Goal: Navigation & Orientation: Find specific page/section

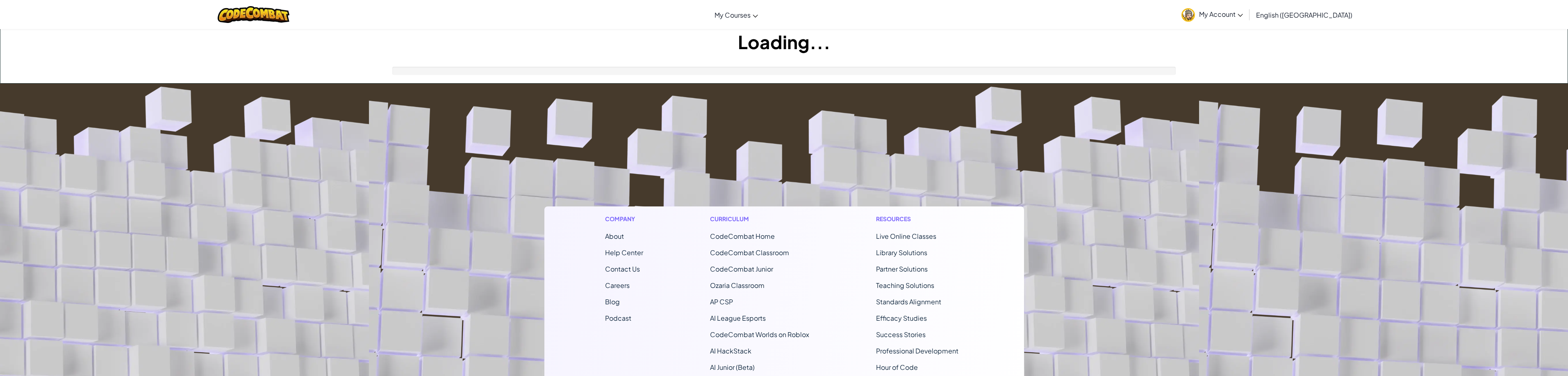
click at [809, 166] on footer "Company About Help Center Contact Us Careers Blog Podcast Curriculum CodeCombat…" at bounding box center [784, 305] width 1568 height 444
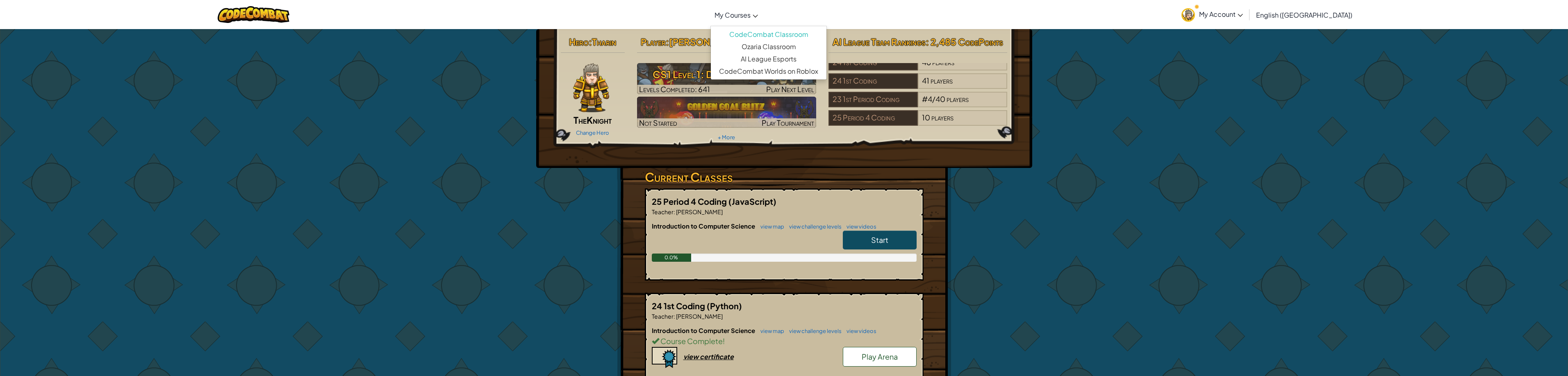
click at [755, 6] on link "My Courses" at bounding box center [736, 14] width 51 height 22
click at [765, 50] on link "Ozaria Classroom" at bounding box center [768, 46] width 116 height 12
click at [781, 46] on link "Ozaria Classroom" at bounding box center [768, 46] width 116 height 12
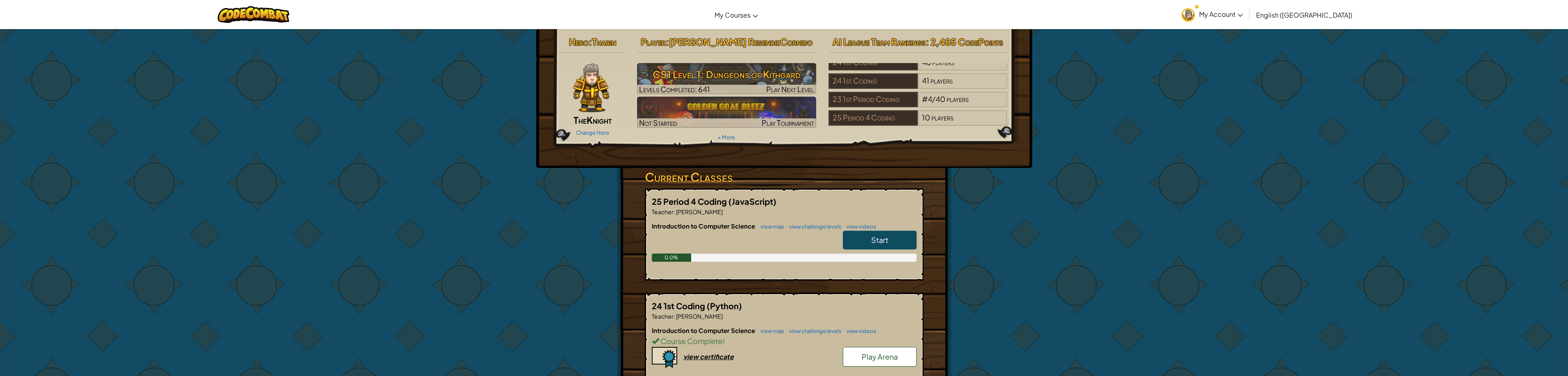
click at [1247, 21] on link "My Account" at bounding box center [1212, 14] width 70 height 26
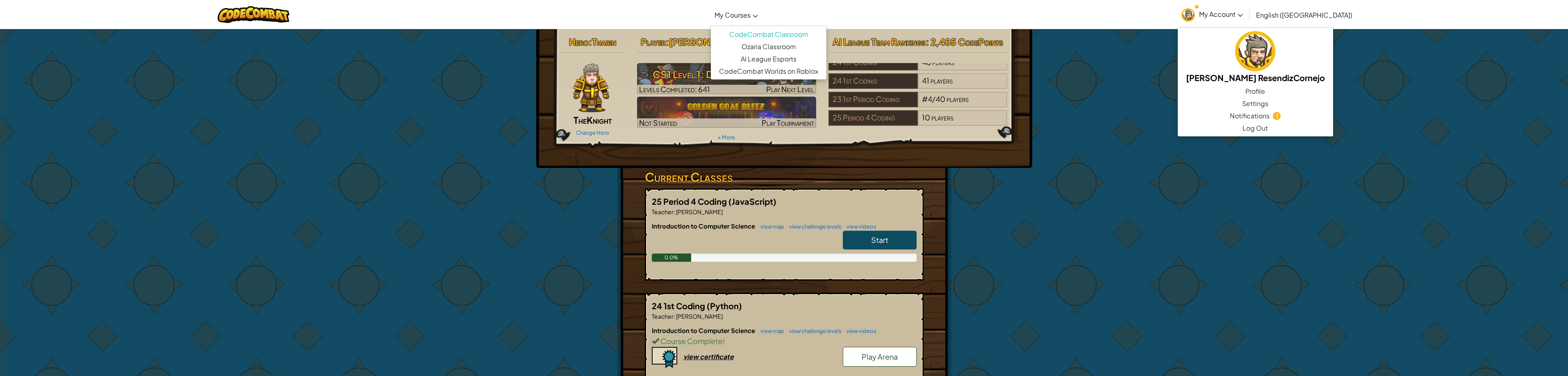
click at [748, 10] on link "My Courses" at bounding box center [736, 14] width 51 height 22
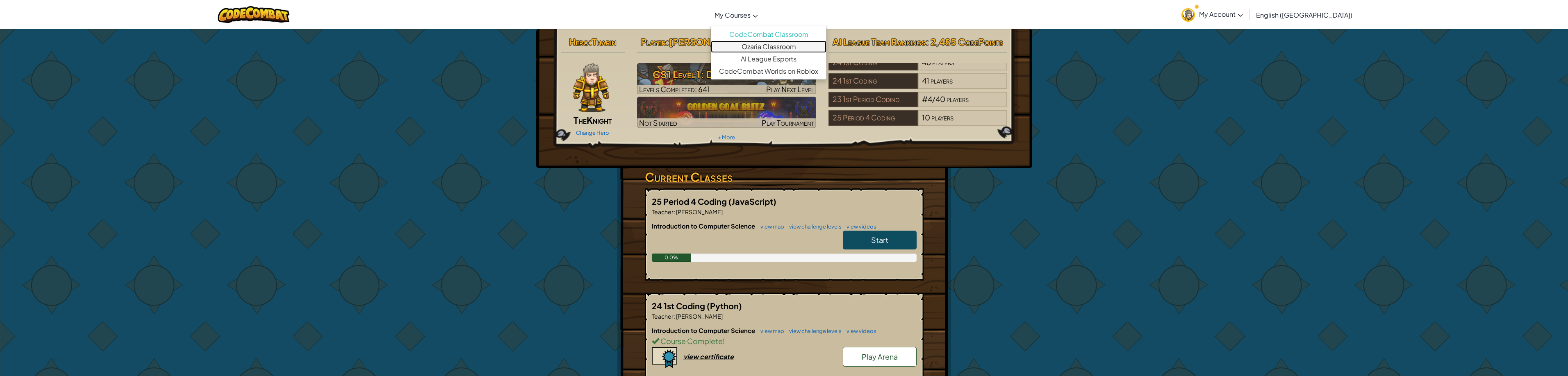
click at [798, 45] on link "Ozaria Classroom" at bounding box center [768, 46] width 116 height 12
click at [751, 19] on link "My Courses" at bounding box center [736, 14] width 51 height 22
click at [760, 46] on link "Ozaria Classroom" at bounding box center [768, 46] width 116 height 12
